Goal: Information Seeking & Learning: Learn about a topic

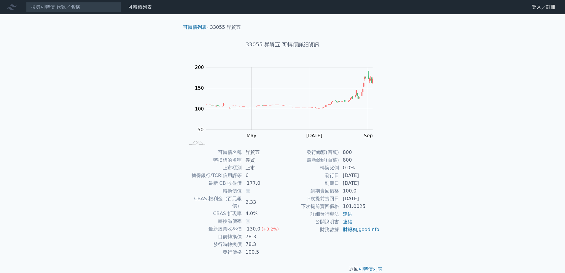
drag, startPoint x: 343, startPoint y: 166, endPoint x: 370, endPoint y: 182, distance: 30.8
click at [370, 182] on tbody "發行總額(百萬) 800 最新餘額(百萬) 800 轉換比例 0.0% 發行日 [DATE] 到期日 [DATE] 到期賣回價格 100.0 下次提前賣回日 …" at bounding box center [331, 190] width 97 height 85
click at [378, 191] on td "100.0" at bounding box center [359, 191] width 41 height 8
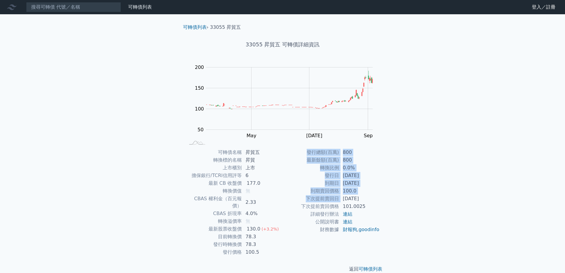
drag, startPoint x: 343, startPoint y: 199, endPoint x: 384, endPoint y: 238, distance: 56.7
click at [384, 238] on div "可轉債名稱 昇貿五 轉換標的名稱 昇貿 上市櫃別 上市 擔保銀行/TCRI信用評等 6 最新 CB 收盤價 177.0 轉換價值 無 CBAS 權利金（百元報…" at bounding box center [282, 201] width 209 height 107
click at [404, 222] on div "可轉債列表 財務數據 可轉債列表 財務數據 登入／註冊 登入／註冊 可轉債列表 › 33055 昇貿五 33055 昇貿五 可轉債詳細資訊 Zoom Out …" at bounding box center [282, 141] width 565 height 282
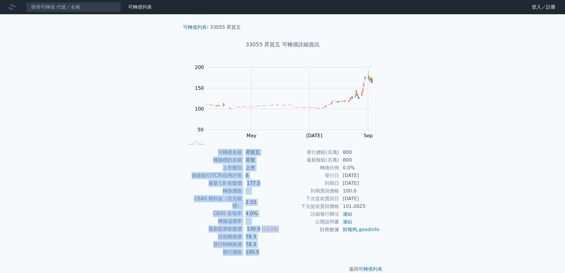
drag, startPoint x: 220, startPoint y: 152, endPoint x: 264, endPoint y: 247, distance: 105.1
click at [264, 247] on tbody "可轉債名稱 昇貿五 轉換標的名稱 昇貿 上市櫃別 上市 擔保銀行/TCRI信用評等 6 最新 CB 收盤價 177.0 轉換價值 無 CBAS 權利金（百元報…" at bounding box center [233, 201] width 97 height 107
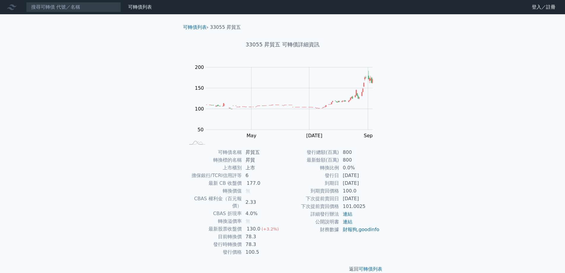
click at [464, 203] on div "可轉債列表 財務數據 可轉債列表 財務數據 登入／註冊 登入／註冊 可轉債列表 › 33055 昇貿五 33055 昇貿五 可轉債詳細資訊 Zoom Out …" at bounding box center [282, 141] width 565 height 282
